Goal: Task Accomplishment & Management: Use online tool/utility

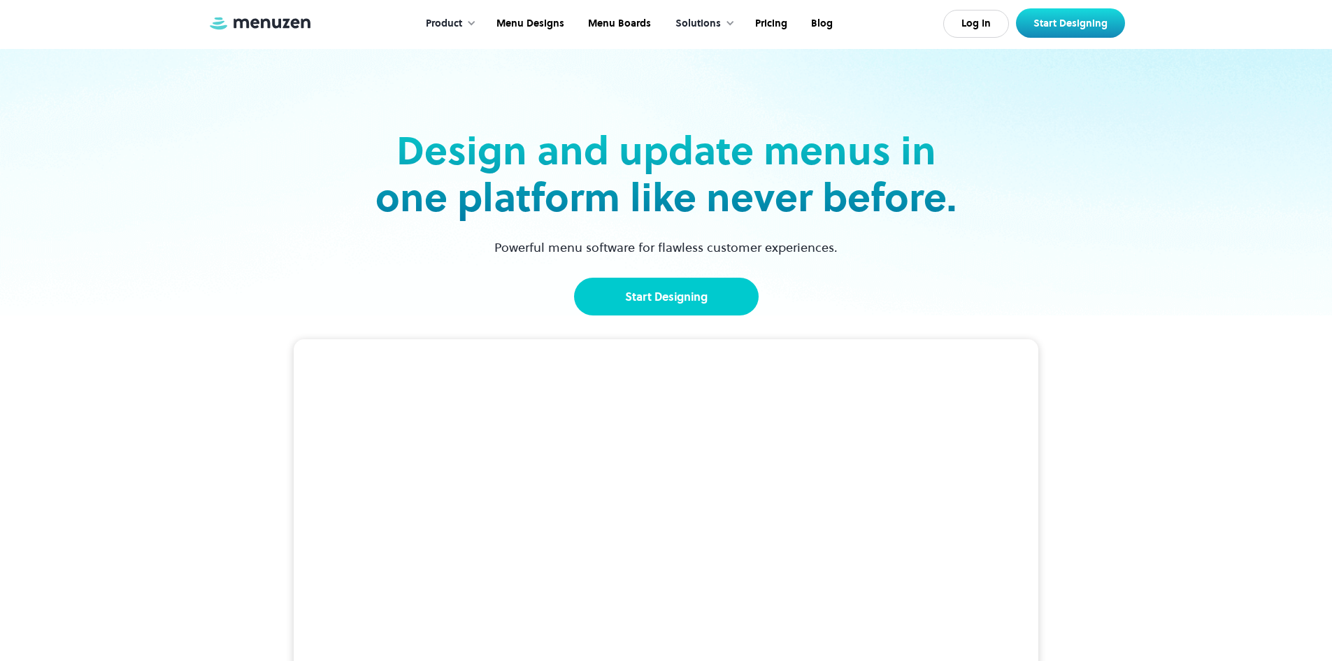
click at [656, 292] on link "Start Designing" at bounding box center [666, 297] width 185 height 38
